Goal: Find specific page/section: Find specific page/section

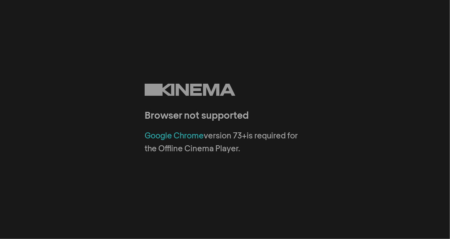
click at [233, 106] on div "Browser not supported Google Chrome version 73+ is required for the Offline Cin…" at bounding box center [225, 120] width 161 height 72
click at [118, 104] on div "Browser not supported Google Chrome version 73+ is required for the Offline Cin…" at bounding box center [225, 119] width 450 height 239
drag, startPoint x: 90, startPoint y: 58, endPoint x: 127, endPoint y: 53, distance: 36.6
click at [101, 55] on div "Browser not supported Google Chrome version 73+ is required for the Offline Cin…" at bounding box center [225, 119] width 450 height 239
drag, startPoint x: 330, startPoint y: 61, endPoint x: 341, endPoint y: 70, distance: 14.6
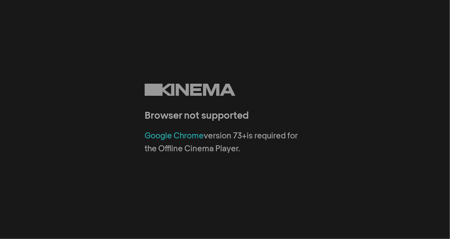
click at [341, 70] on div "Browser not supported Google Chrome version 73+ is required for the Offline Cin…" at bounding box center [225, 119] width 450 height 239
